Goal: Information Seeking & Learning: Learn about a topic

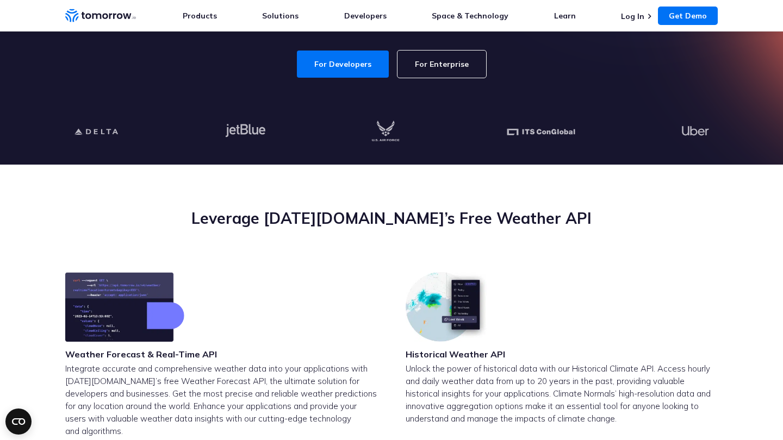
scroll to position [398, 0]
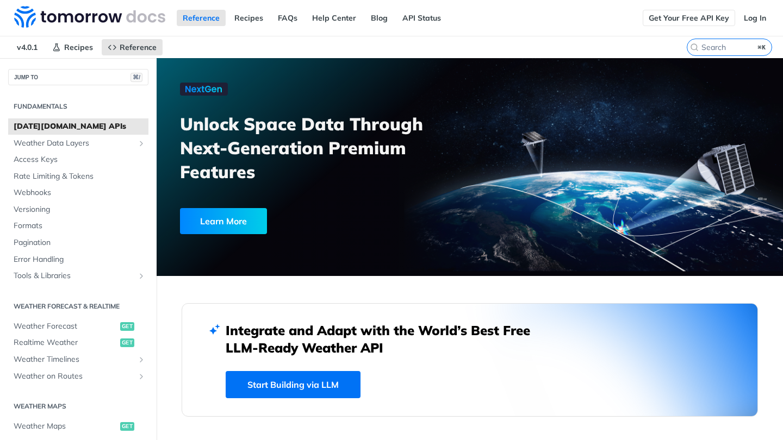
click at [697, 15] on link "Get Your Free API Key" at bounding box center [688, 18] width 92 height 16
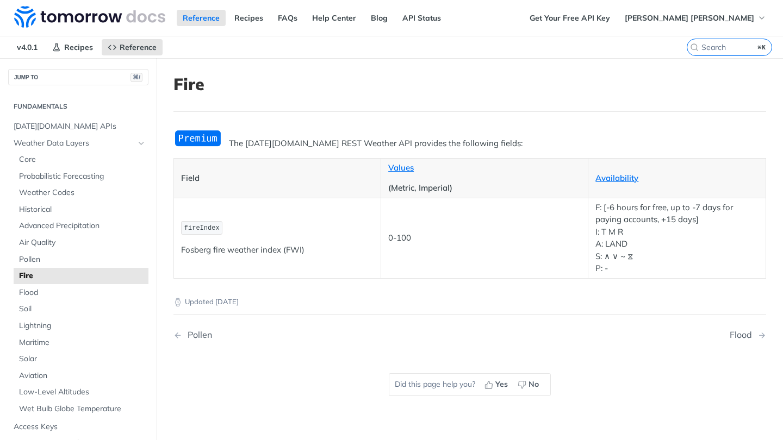
click at [200, 141] on img "Expand image" at bounding box center [197, 138] width 49 height 18
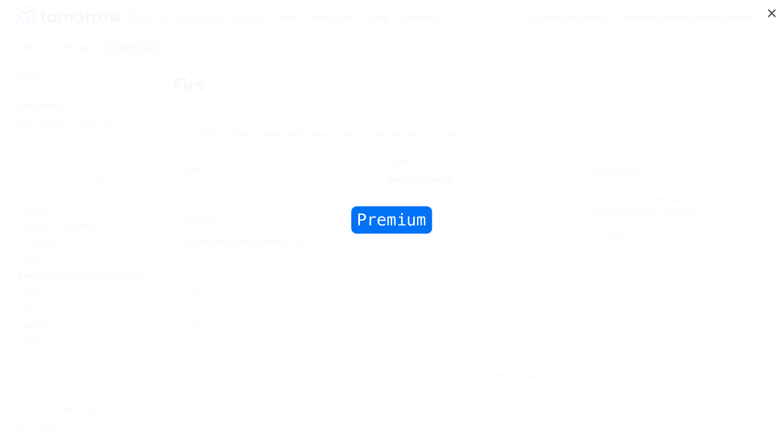
click at [775, 9] on span "Collapse image" at bounding box center [391, 220] width 783 height 440
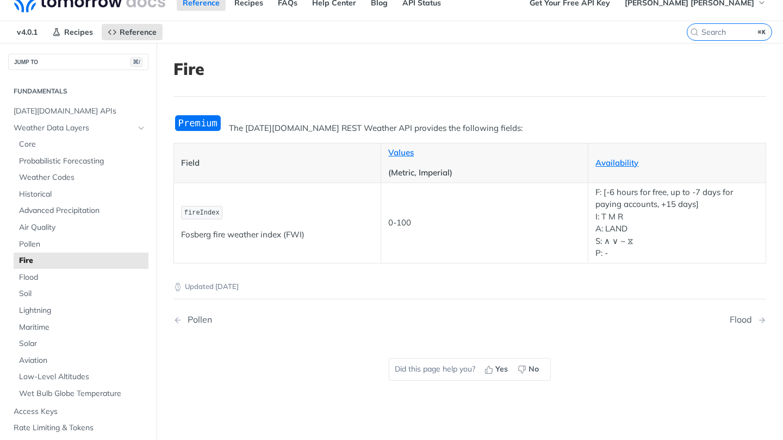
scroll to position [33, 0]
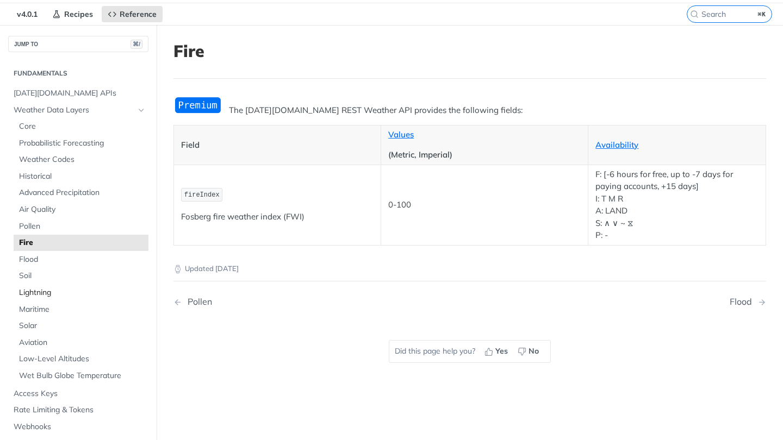
click at [117, 288] on span "Lightning" at bounding box center [82, 293] width 127 height 11
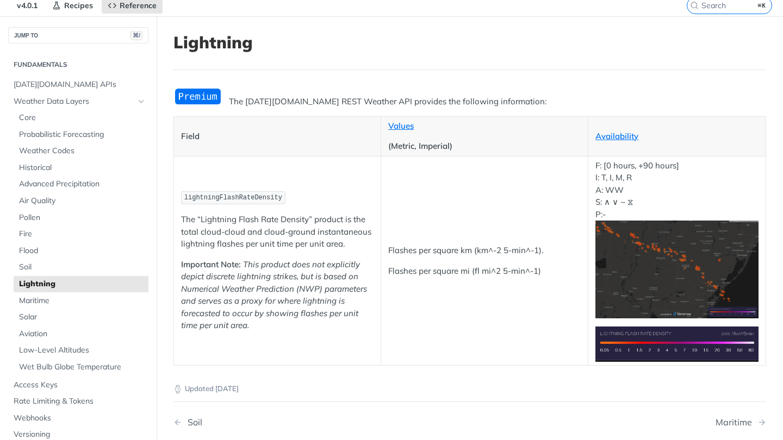
scroll to position [59, 0]
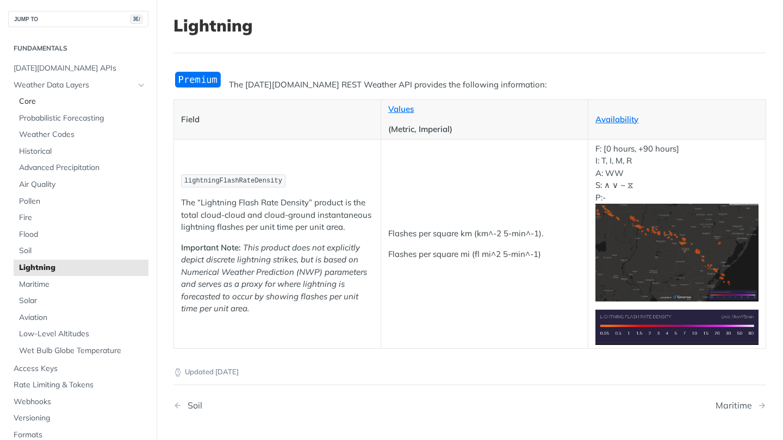
click at [138, 101] on span "Core" at bounding box center [82, 101] width 127 height 11
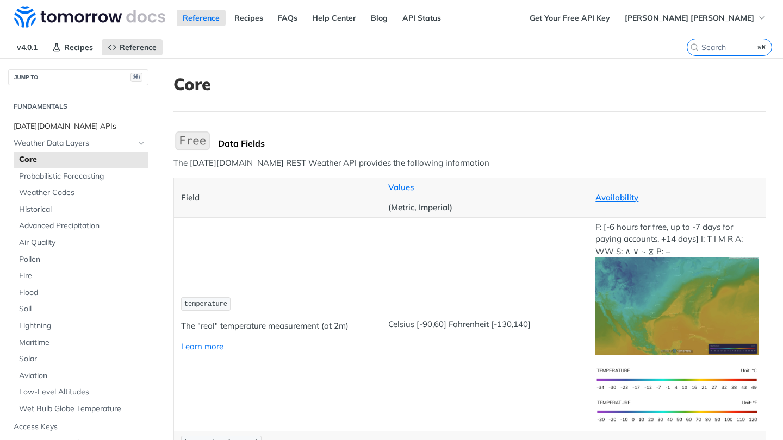
click at [121, 126] on span "[DATE][DOMAIN_NAME] APIs" at bounding box center [80, 126] width 132 height 11
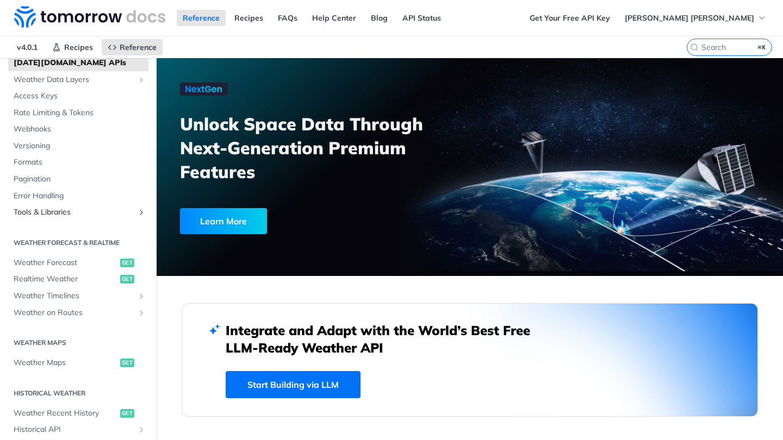
scroll to position [65, 0]
click at [77, 260] on span "Weather Forecast" at bounding box center [66, 262] width 104 height 11
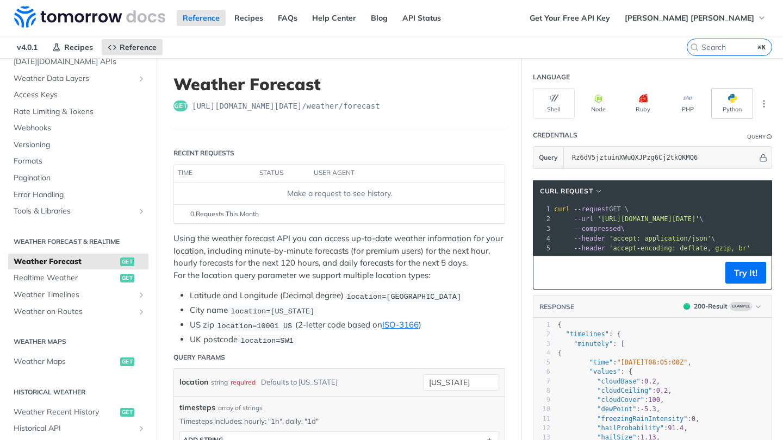
click at [721, 107] on button "Python" at bounding box center [732, 103] width 42 height 31
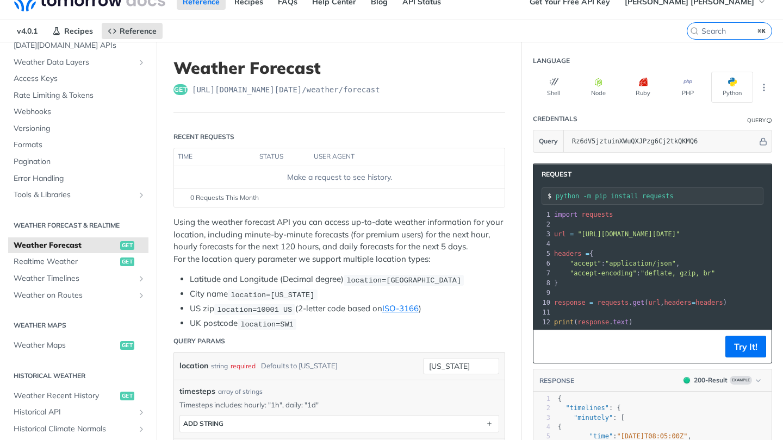
scroll to position [17, 0]
click at [96, 264] on link "Realtime Weather get" at bounding box center [78, 261] width 140 height 16
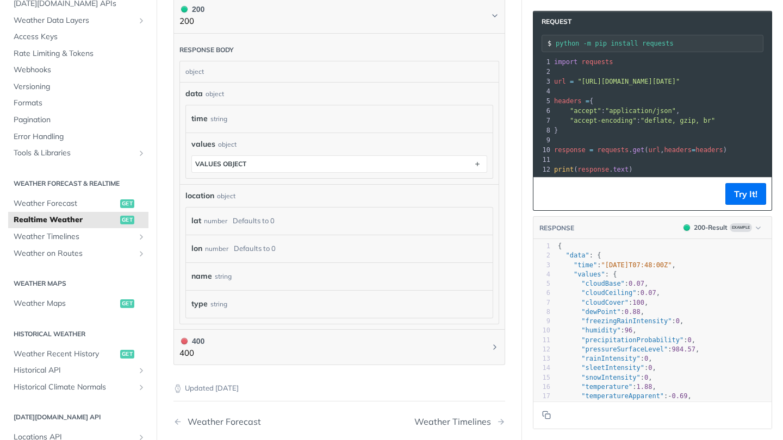
scroll to position [580, 0]
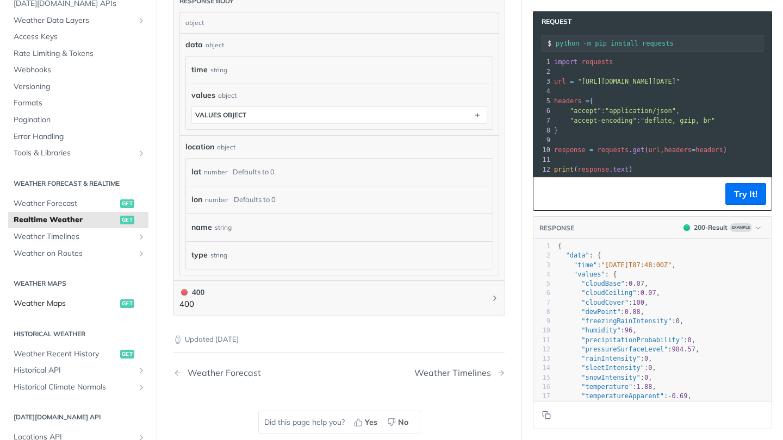
click at [73, 304] on span "Weather Maps" at bounding box center [66, 303] width 104 height 11
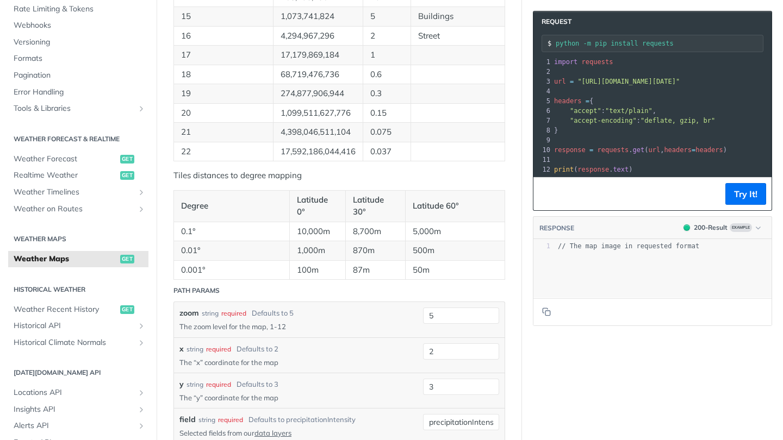
scroll to position [881, 0]
